Goal: Task Accomplishment & Management: Complete application form

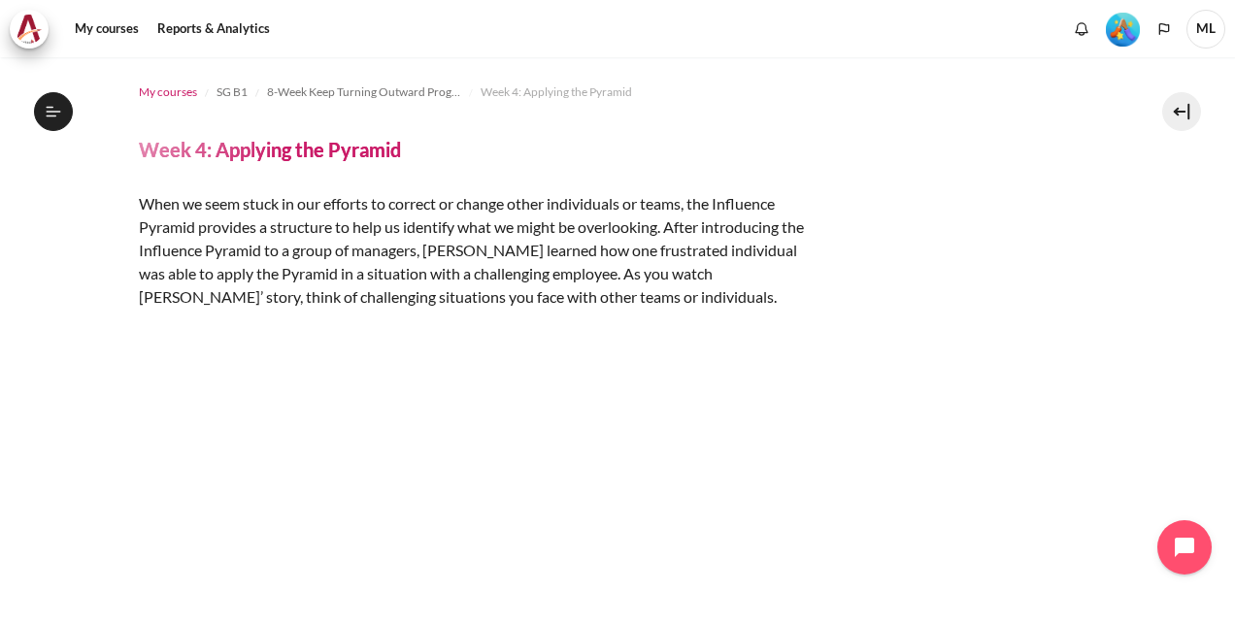
scroll to position [2310, 0]
click at [55, 109] on icon at bounding box center [53, 111] width 17 height 17
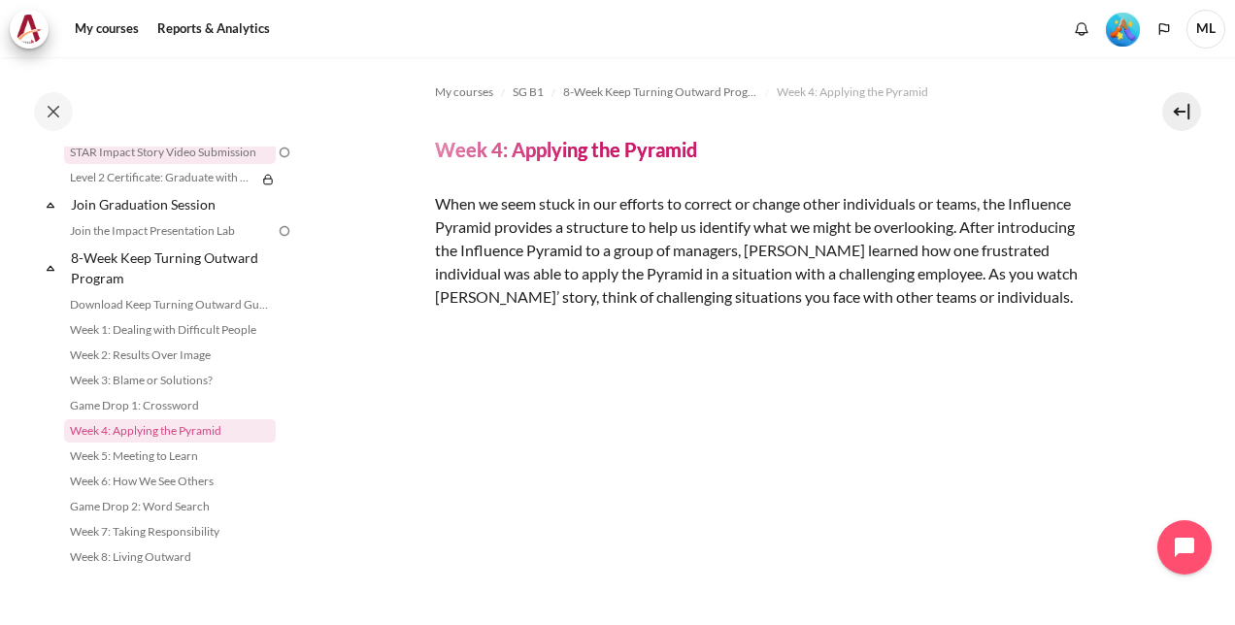
click at [138, 153] on link "STAR Impact Story Video Submission" at bounding box center [170, 152] width 212 height 23
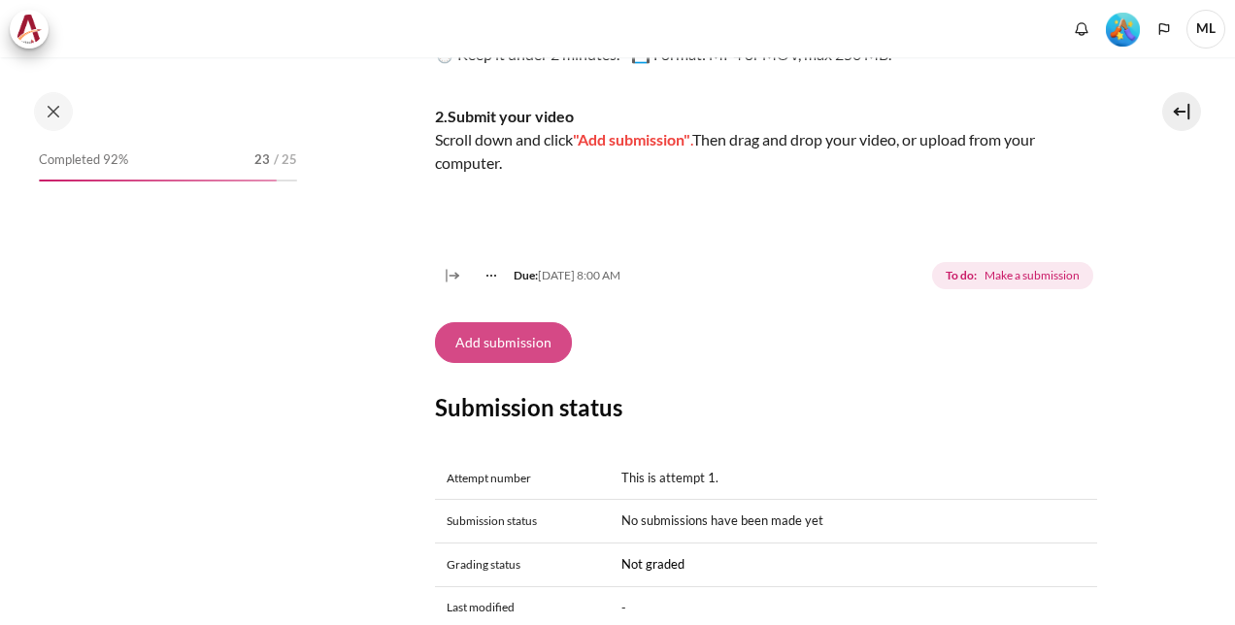
scroll to position [2103, 0]
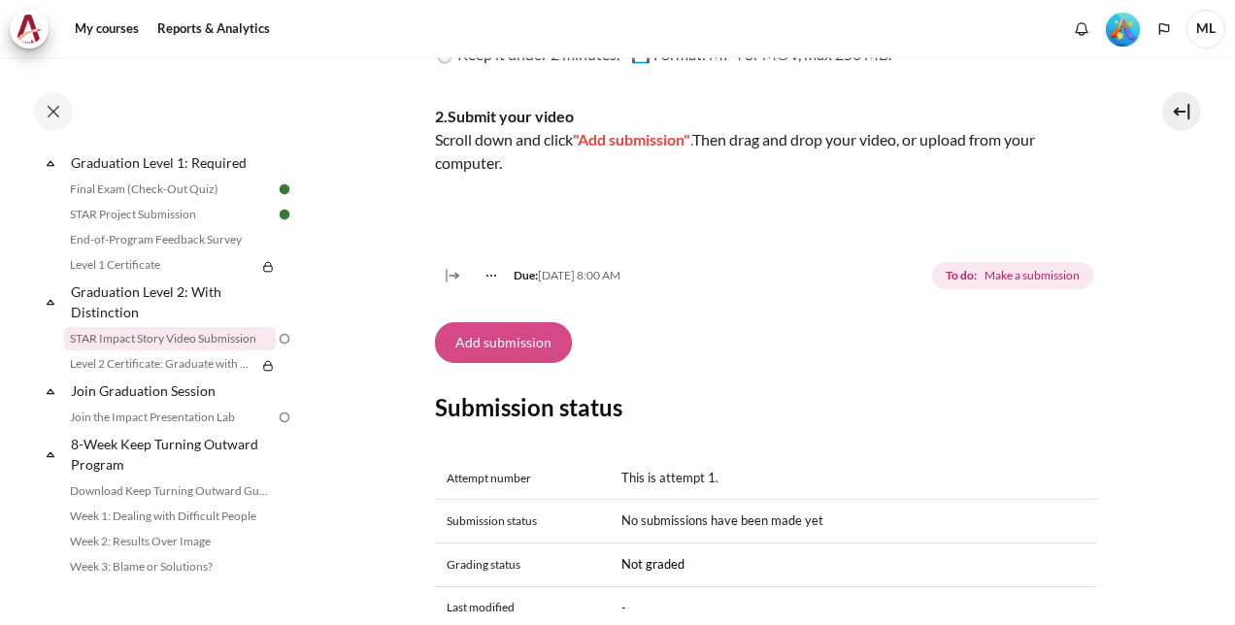
click at [528, 363] on button "Add submission" at bounding box center [503, 342] width 137 height 41
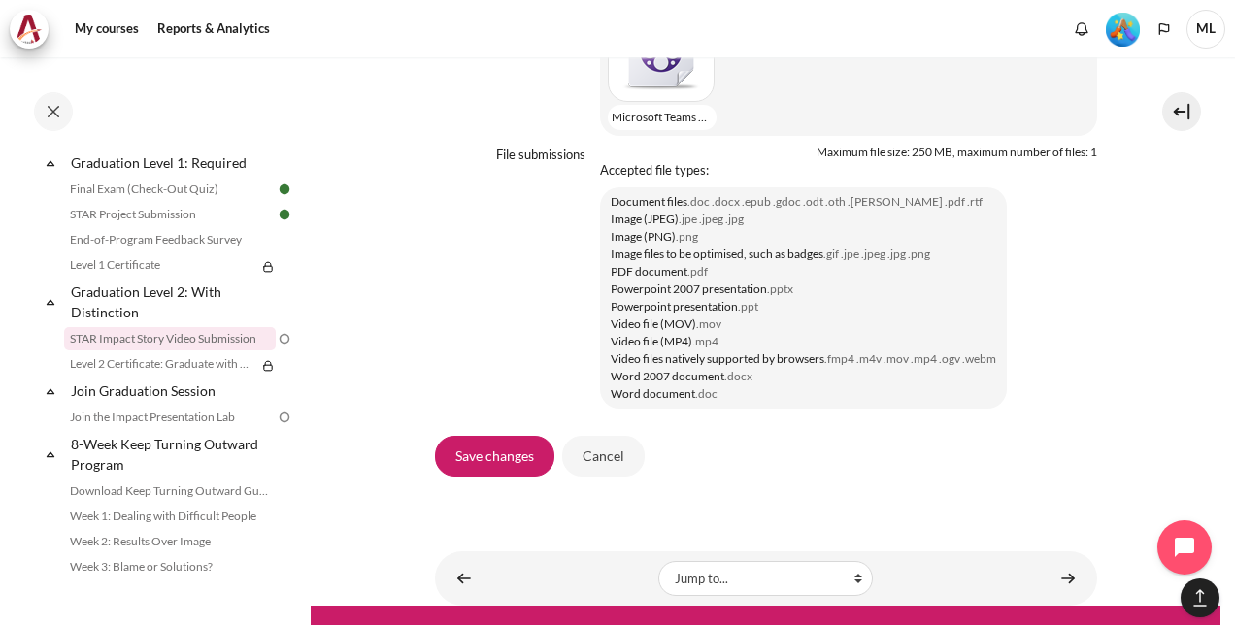
scroll to position [1872, 0]
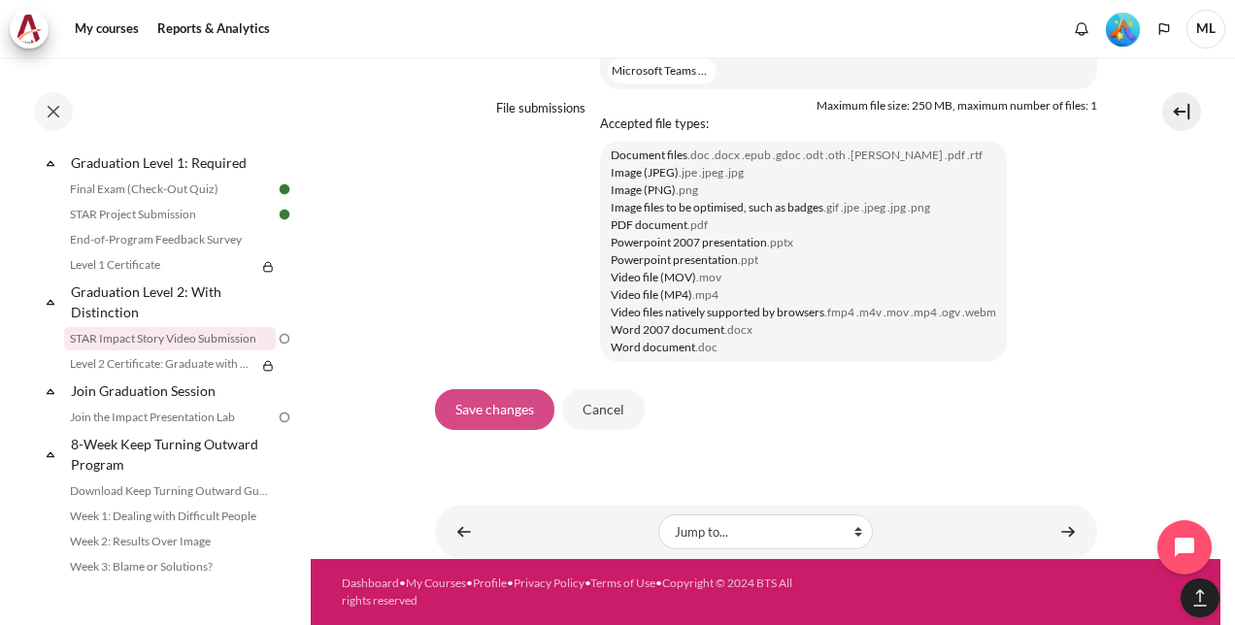
click at [496, 414] on input "Save changes" at bounding box center [494, 409] width 119 height 41
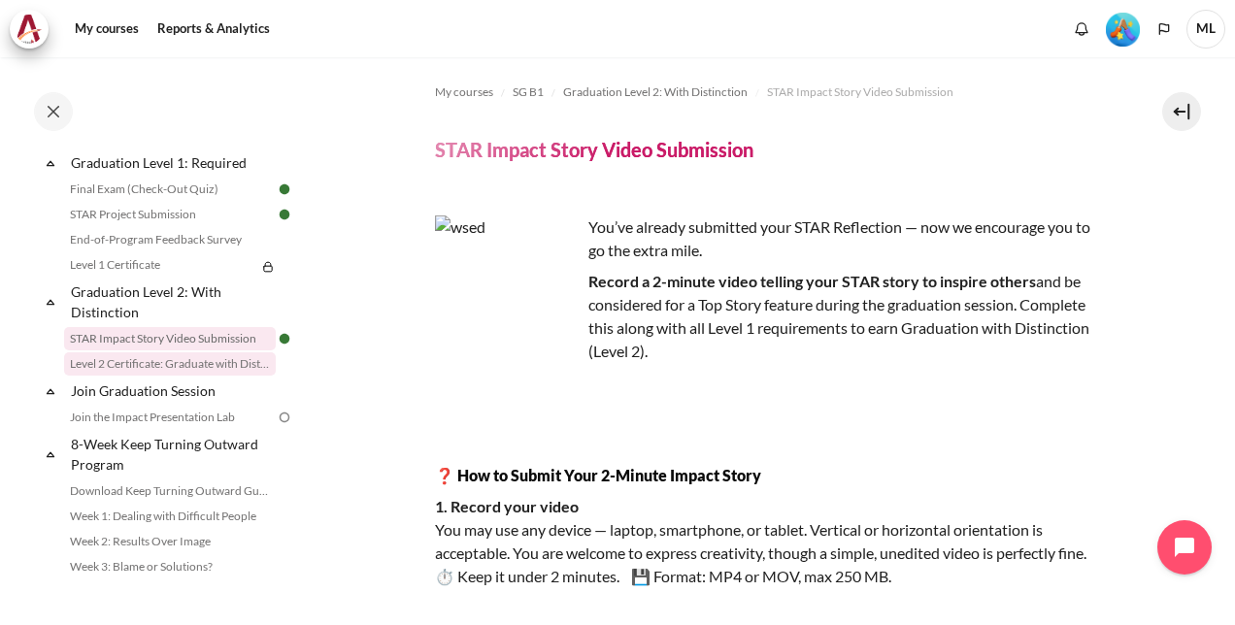
click at [168, 376] on link "Level 2 Certificate: Graduate with Distinction" at bounding box center [170, 364] width 212 height 23
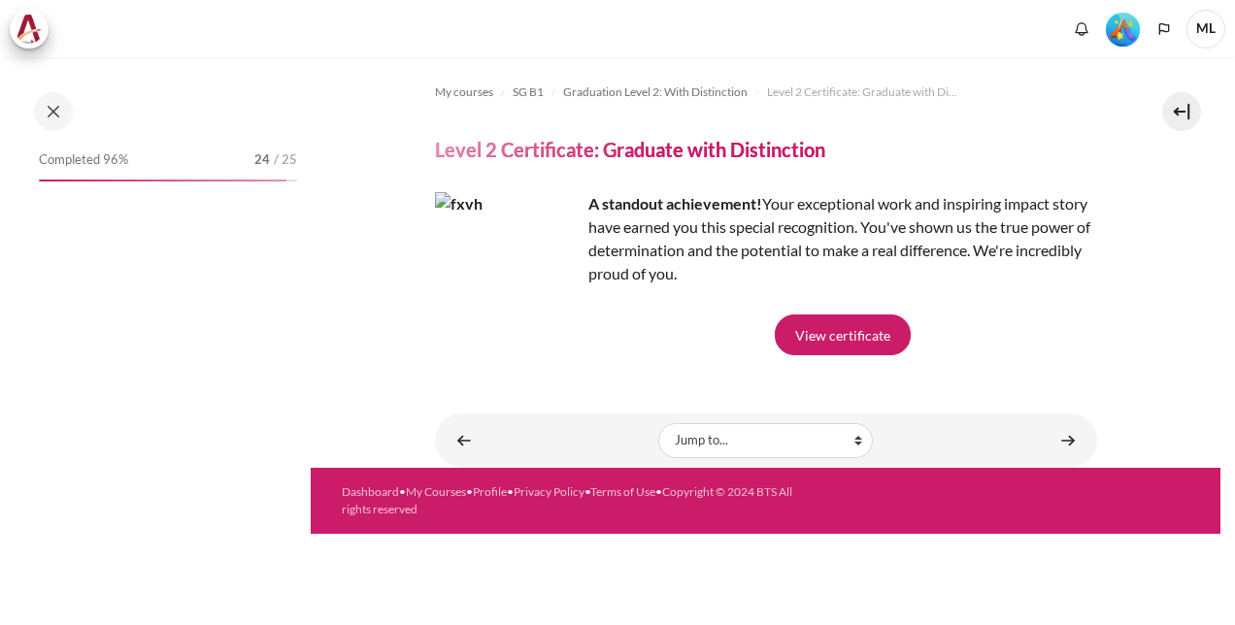
scroll to position [2129, 0]
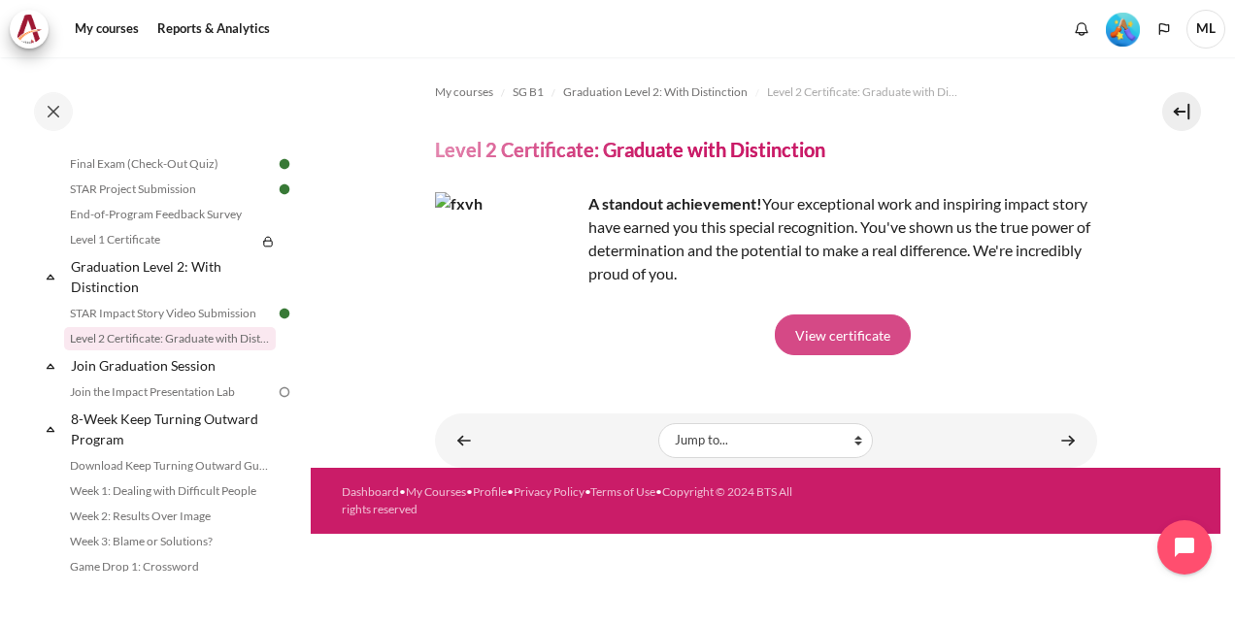
click at [824, 336] on link "View certificate" at bounding box center [843, 335] width 136 height 41
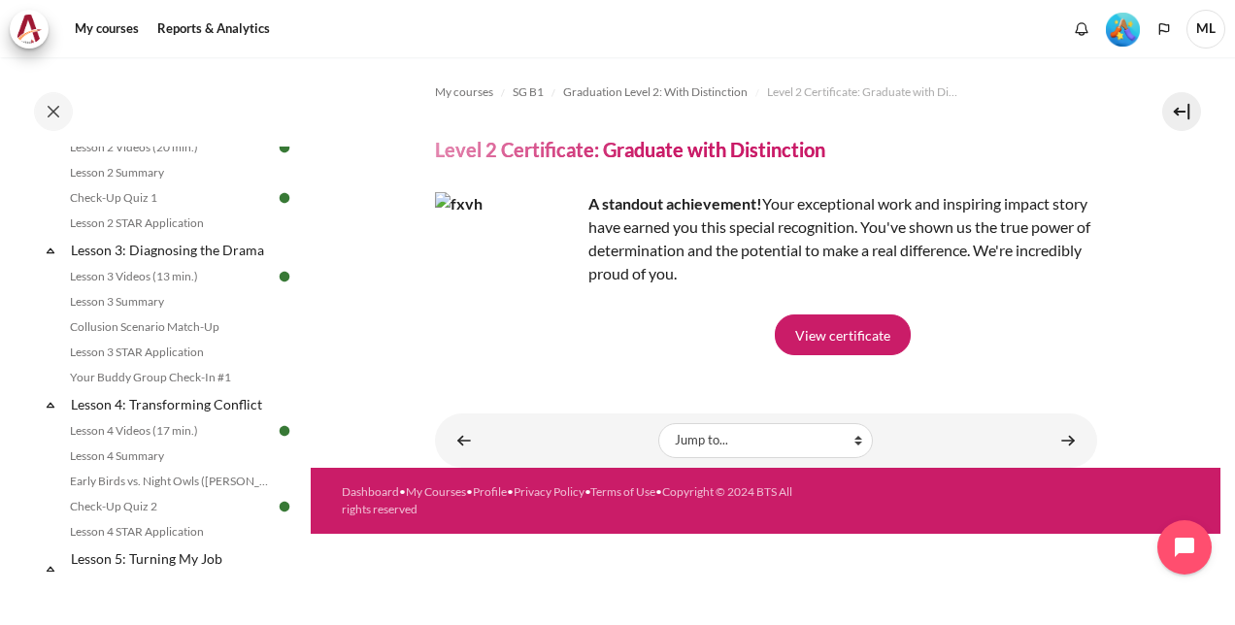
scroll to position [0, 0]
